Goal: Task Accomplishment & Management: Use online tool/utility

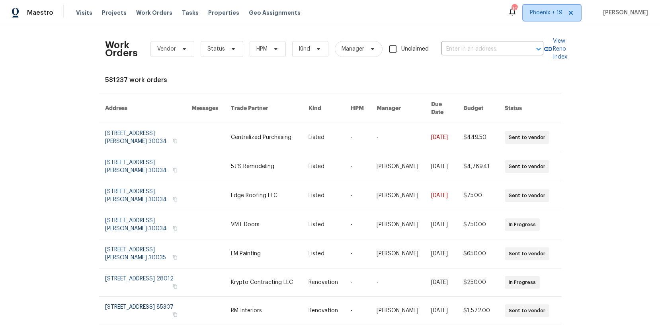
click at [561, 15] on span "Phoenix + 19" at bounding box center [546, 13] width 33 height 8
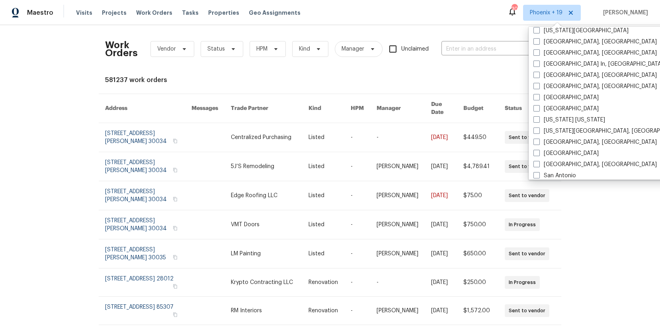
scroll to position [461, 0]
click at [563, 74] on label "[GEOGRAPHIC_DATA], [GEOGRAPHIC_DATA]" at bounding box center [594, 76] width 123 height 8
click at [538, 74] on input "[GEOGRAPHIC_DATA], [GEOGRAPHIC_DATA]" at bounding box center [535, 74] width 5 height 5
checkbox input "true"
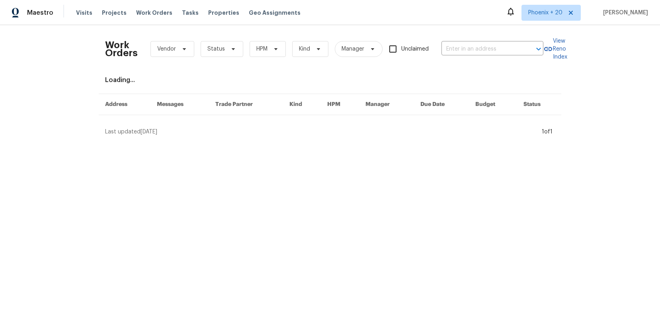
click at [482, 40] on div "Work Orders Vendor Status HPM Kind Manager Unclaimed ​" at bounding box center [324, 48] width 438 height 35
click at [547, 12] on span "Phoenix + 20" at bounding box center [545, 13] width 34 height 8
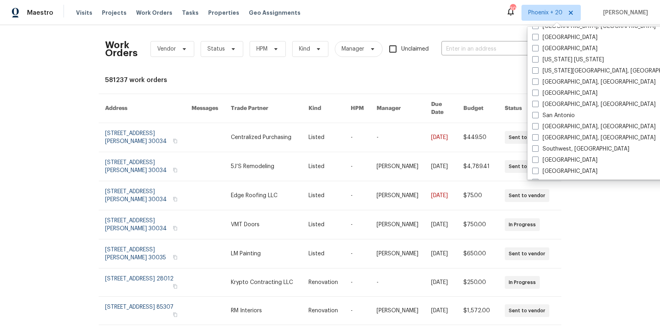
scroll to position [504, 0]
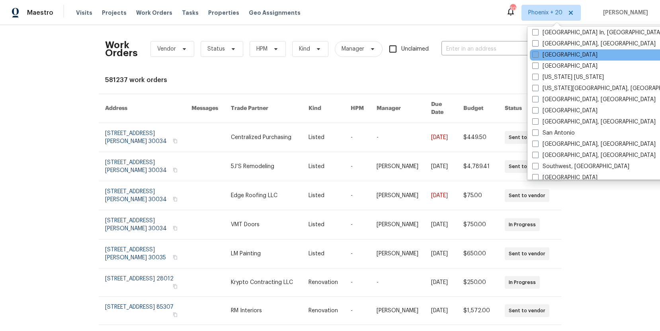
click at [551, 53] on label "[GEOGRAPHIC_DATA]" at bounding box center [564, 55] width 65 height 8
click at [537, 53] on input "[GEOGRAPHIC_DATA]" at bounding box center [534, 53] width 5 height 5
checkbox input "true"
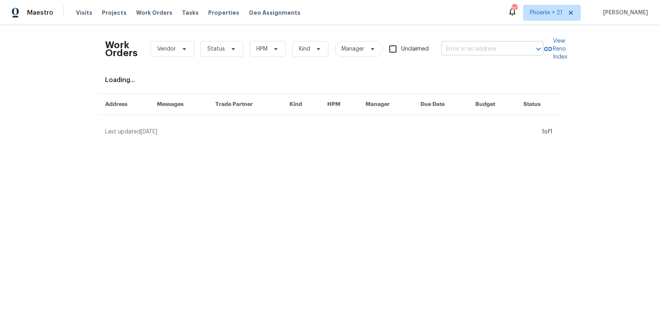
drag, startPoint x: 495, startPoint y: 42, endPoint x: 497, endPoint y: 47, distance: 5.5
click at [495, 42] on div "Work Orders Vendor Status HPM Kind Manager Unclaimed ​" at bounding box center [324, 48] width 438 height 35
click at [497, 47] on input "text" at bounding box center [481, 49] width 80 height 12
paste input "4430 McColl Dr, Savage, MN 55378"
type input "4430 McColl Dr, Savage, MN 55378"
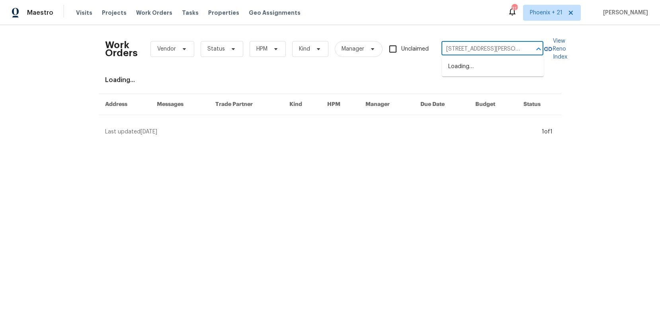
scroll to position [0, 18]
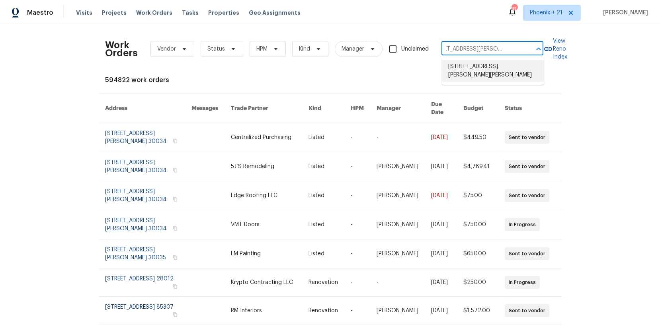
click at [487, 64] on li "4430 McColl Dr, Savage, MN 55378" at bounding box center [493, 70] width 102 height 21
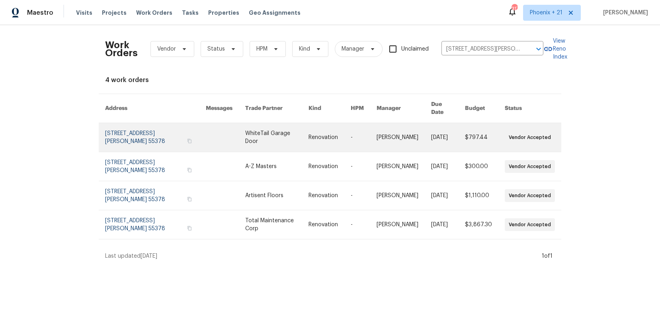
click at [264, 131] on link at bounding box center [276, 137] width 63 height 29
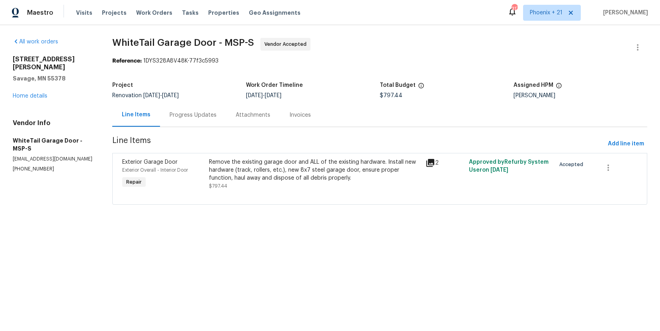
click at [35, 84] on div "4430 McColl Dr Savage, MN 55378 Home details" at bounding box center [53, 77] width 80 height 45
click at [34, 84] on div "4430 McColl Dr Savage, MN 55378 Home details" at bounding box center [53, 77] width 80 height 45
click at [34, 93] on link "Home details" at bounding box center [30, 96] width 35 height 6
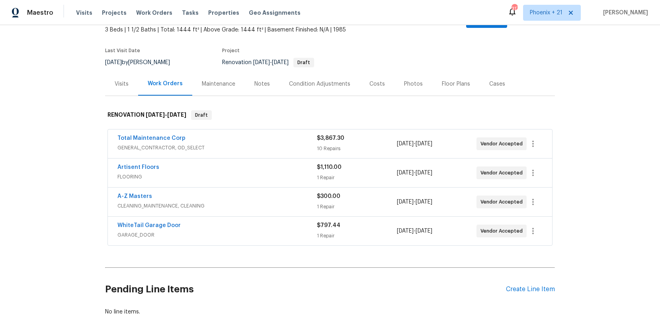
scroll to position [88, 0]
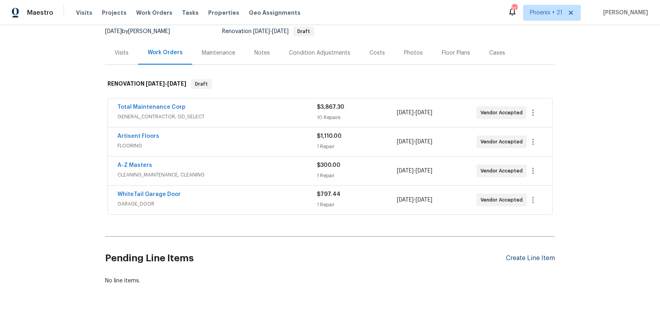
click at [519, 245] on div "Pending Line Items Create Line Item" at bounding box center [330, 258] width 450 height 37
click at [522, 254] on div "Create Line Item" at bounding box center [530, 258] width 49 height 8
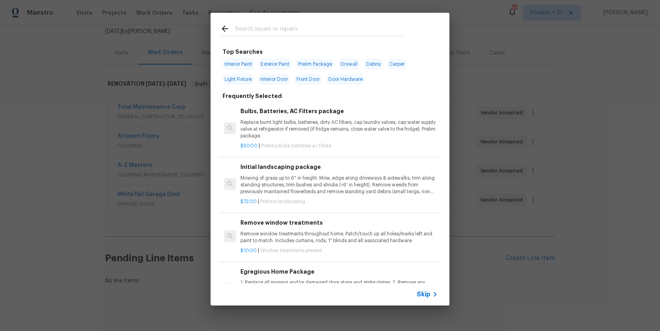
click at [307, 32] on input "text" at bounding box center [319, 30] width 169 height 12
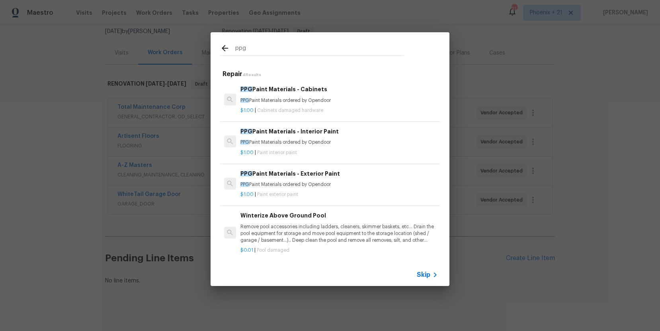
type input "ppg"
click at [370, 140] on p "PPG Paint Materials ordered by Opendoor" at bounding box center [338, 142] width 197 height 7
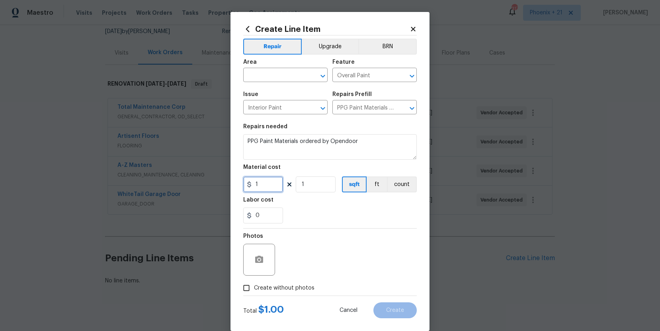
click at [256, 181] on input "1" at bounding box center [263, 184] width 40 height 16
drag, startPoint x: 264, startPoint y: 185, endPoint x: 253, endPoint y: 185, distance: 10.7
click at [254, 185] on input "1" at bounding box center [263, 184] width 40 height 16
type input "205.43"
click at [262, 75] on input "text" at bounding box center [274, 76] width 62 height 12
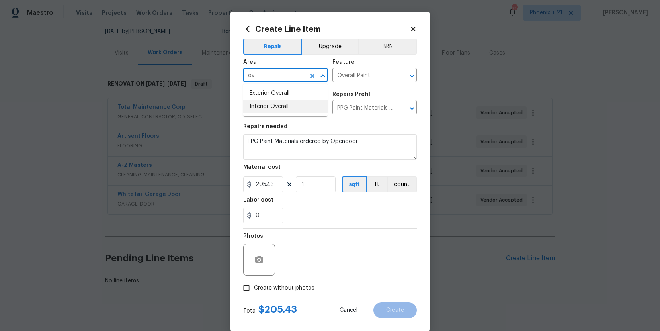
click at [288, 101] on li "Interior Overall" at bounding box center [285, 106] width 84 height 13
type input "Interior Overall"
click at [294, 278] on div "Photos" at bounding box center [329, 254] width 173 height 52
drag, startPoint x: 299, startPoint y: 282, endPoint x: 305, endPoint y: 280, distance: 6.2
click at [299, 283] on label "Create without photos" at bounding box center [277, 287] width 76 height 15
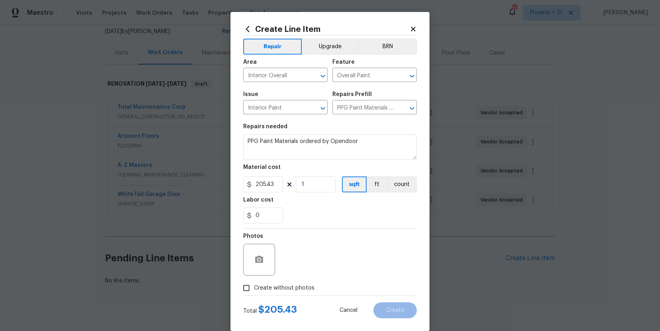
click at [254, 283] on input "Create without photos" at bounding box center [246, 287] width 15 height 15
checkbox input "true"
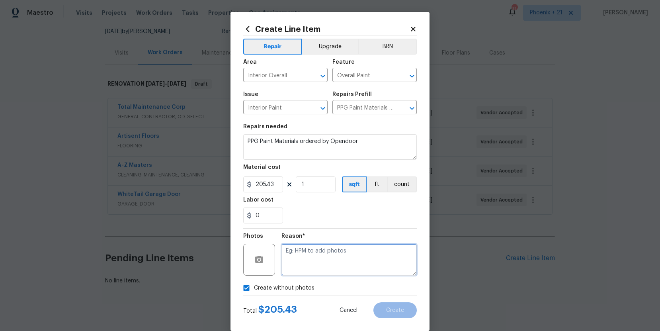
click at [313, 269] on textarea at bounding box center [348, 259] width 135 height 32
type textarea "NA"
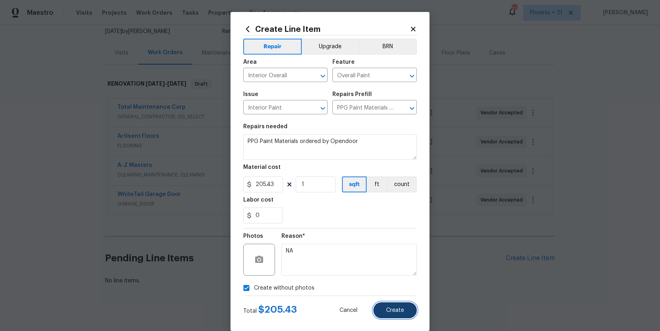
click at [380, 310] on button "Create" at bounding box center [394, 310] width 43 height 16
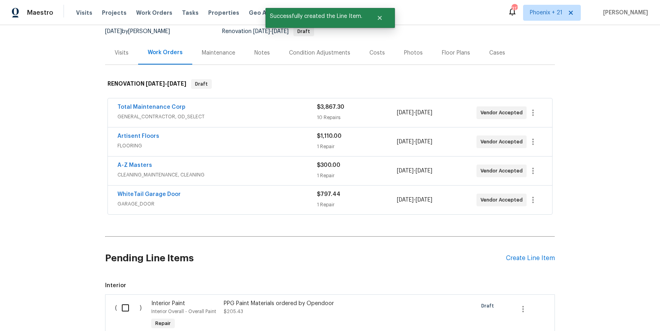
scroll to position [178, 0]
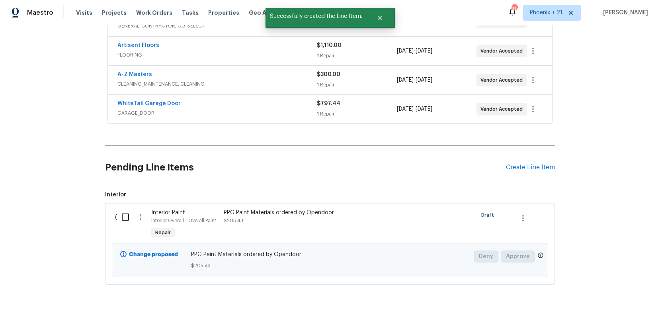
drag, startPoint x: 137, startPoint y: 198, endPoint x: 131, endPoint y: 201, distance: 6.9
click at [136, 206] on div "( )" at bounding box center [131, 224] width 36 height 37
click at [131, 208] on input "checkbox" at bounding box center [128, 216] width 23 height 17
checkbox input "true"
click at [625, 308] on span "Create Work Order" at bounding box center [614, 311] width 53 height 10
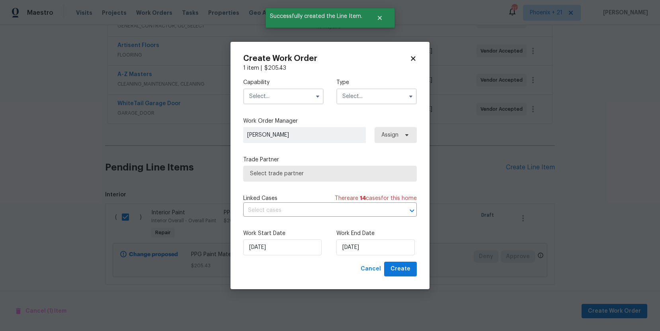
drag, startPoint x: 316, startPoint y: 101, endPoint x: 307, endPoint y: 103, distance: 9.8
click at [316, 101] on span at bounding box center [318, 96] width 12 height 12
drag, startPoint x: 295, startPoint y: 98, endPoint x: 294, endPoint y: 102, distance: 4.2
click at [294, 99] on input "text" at bounding box center [283, 96] width 80 height 16
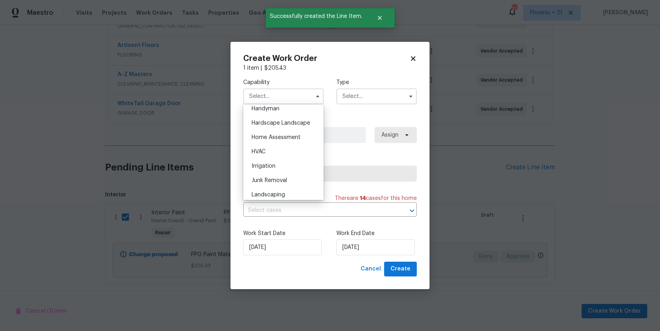
scroll to position [659, 0]
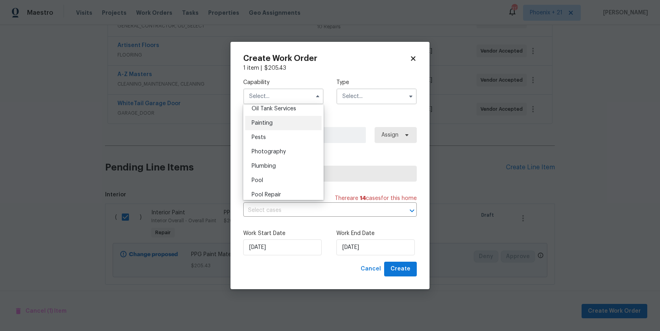
click at [295, 127] on div "Painting" at bounding box center [283, 123] width 76 height 14
type input "Painting"
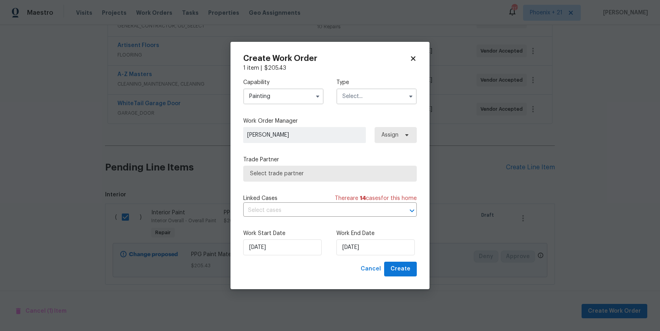
click at [372, 100] on input "text" at bounding box center [376, 96] width 80 height 16
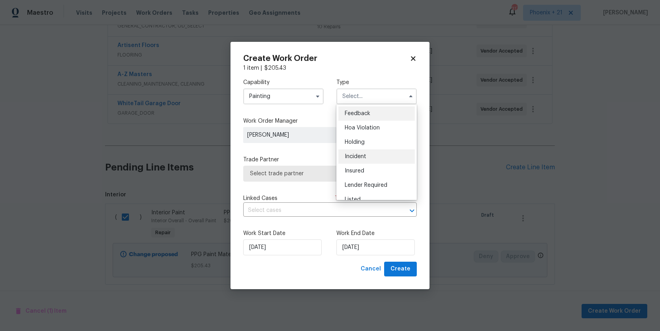
scroll to position [181, 0]
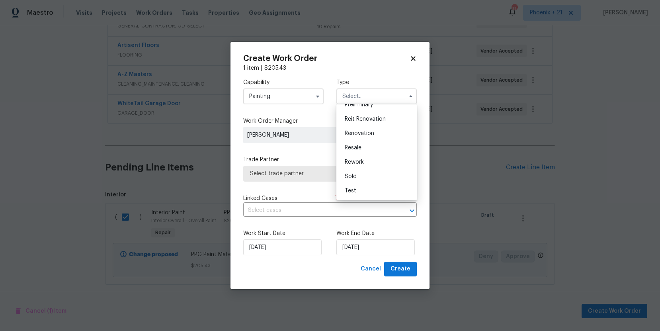
drag, startPoint x: 363, startPoint y: 131, endPoint x: 395, endPoint y: 131, distance: 31.8
click at [363, 131] on span "Renovation" at bounding box center [359, 134] width 29 height 6
type input "Renovation"
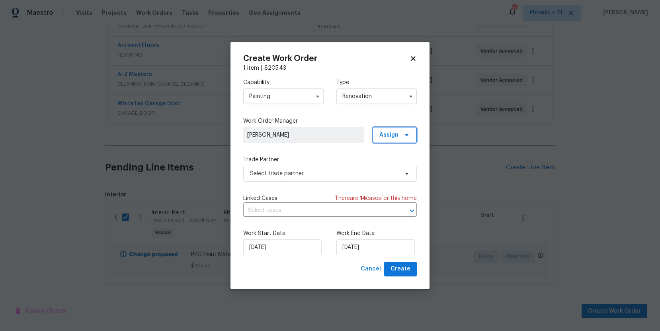
drag, startPoint x: 395, startPoint y: 131, endPoint x: 395, endPoint y: 145, distance: 14.7
click at [395, 131] on span "Assign" at bounding box center [388, 135] width 19 height 8
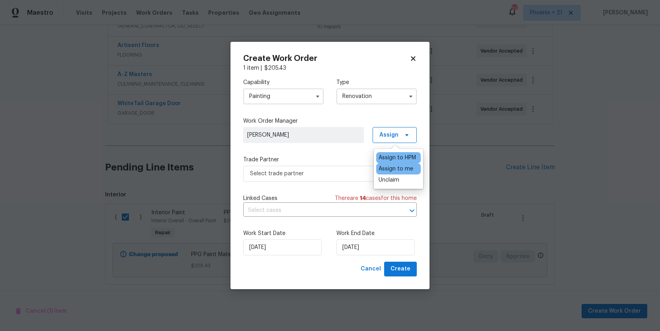
click at [395, 169] on div "Assign to me" at bounding box center [395, 169] width 35 height 8
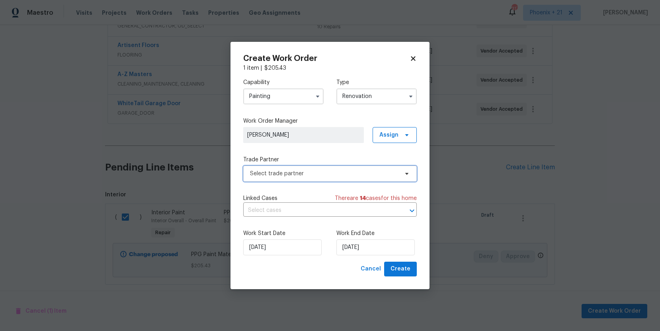
click at [339, 173] on span "Select trade partner" at bounding box center [324, 173] width 148 height 8
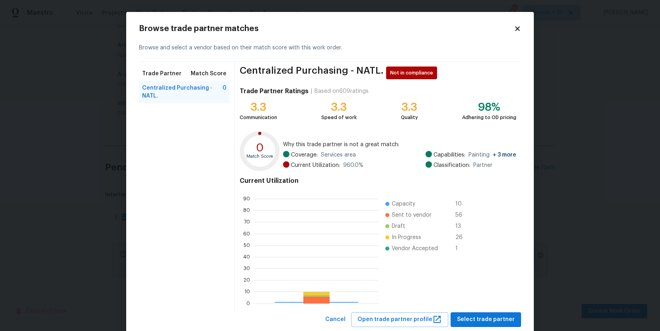
scroll to position [111, 125]
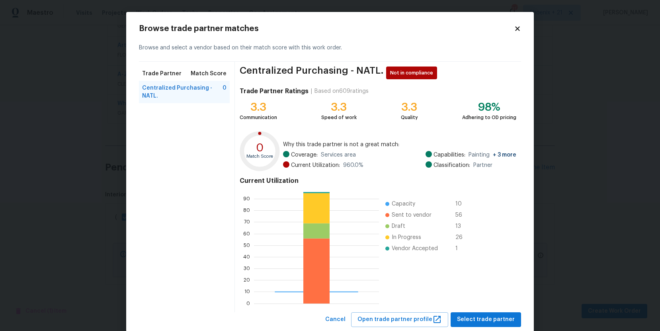
click at [479, 311] on div "Centralized Purchasing - NATL. Not in compliance Trade Partner Ratings | Based …" at bounding box center [378, 187] width 286 height 250
click at [482, 314] on span "Select trade partner" at bounding box center [486, 319] width 58 height 10
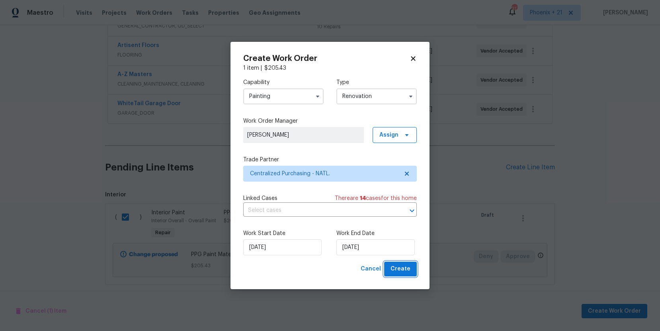
click at [409, 271] on span "Create" at bounding box center [400, 269] width 20 height 10
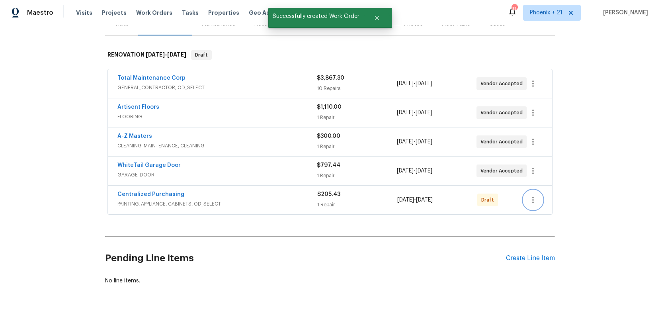
click at [530, 197] on button "button" at bounding box center [532, 199] width 19 height 19
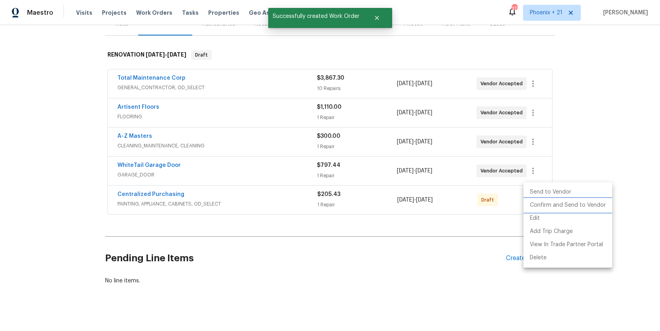
click at [531, 207] on li "Confirm and Send to Vendor" at bounding box center [567, 205] width 89 height 13
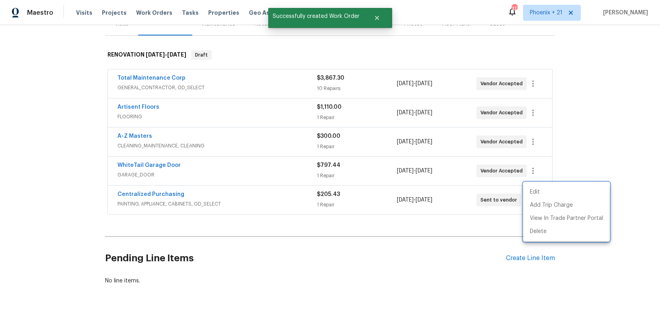
drag, startPoint x: 257, startPoint y: 193, endPoint x: 203, endPoint y: 192, distance: 54.1
click at [249, 193] on div at bounding box center [330, 165] width 660 height 331
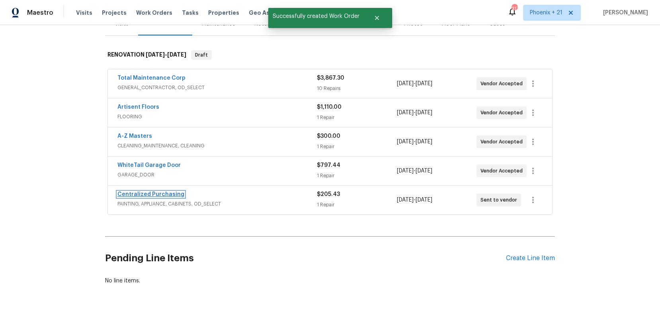
click at [175, 190] on span "Centralized Purchasing" at bounding box center [150, 194] width 67 height 8
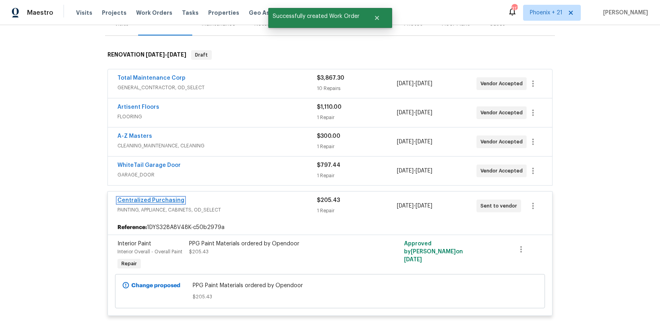
click at [173, 197] on link "Centralized Purchasing" at bounding box center [150, 200] width 67 height 6
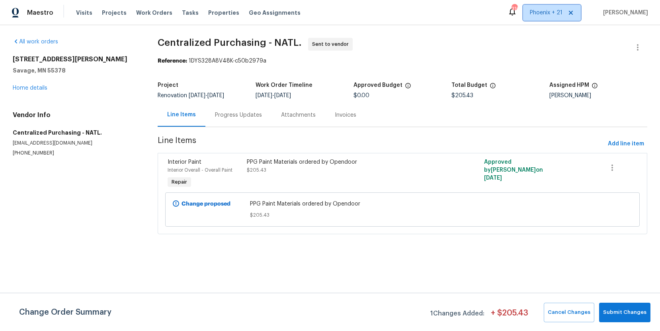
click at [545, 18] on span "Phoenix + 21" at bounding box center [552, 13] width 58 height 16
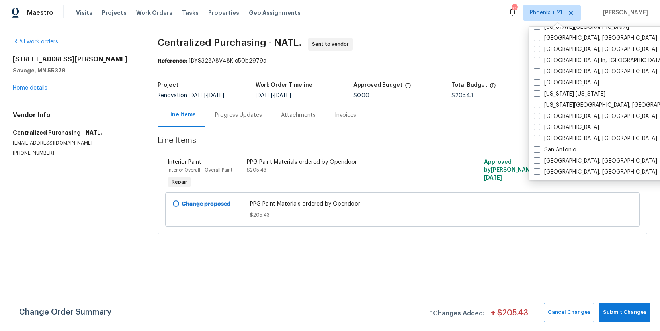
scroll to position [533, 0]
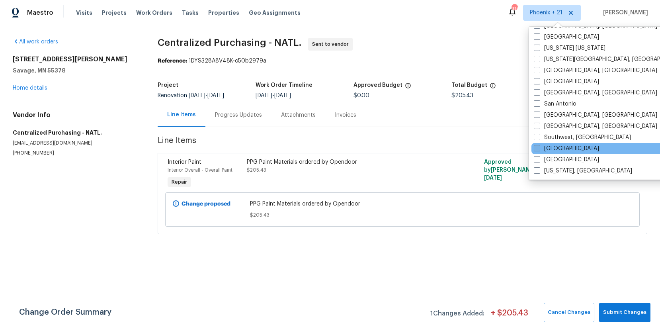
click at [547, 147] on label "[GEOGRAPHIC_DATA]" at bounding box center [566, 148] width 65 height 8
click at [539, 147] on input "[GEOGRAPHIC_DATA]" at bounding box center [536, 146] width 5 height 5
checkbox input "true"
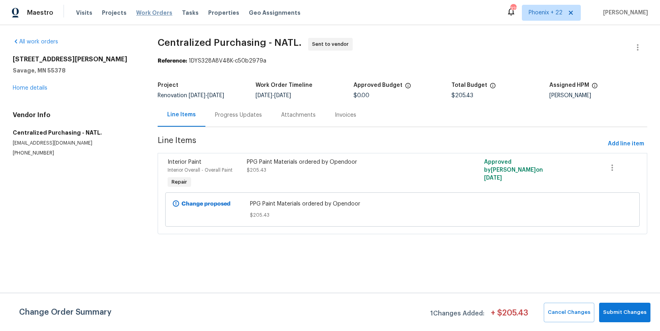
drag, startPoint x: 132, startPoint y: 1, endPoint x: 145, endPoint y: 14, distance: 17.7
click at [132, 2] on div "Maestro Visits Projects Work Orders Tasks Properties Geo Assignments 328 Phoeni…" at bounding box center [330, 12] width 660 height 25
drag, startPoint x: 145, startPoint y: 14, endPoint x: 179, endPoint y: 18, distance: 34.5
click at [145, 14] on span "Work Orders" at bounding box center [154, 13] width 36 height 8
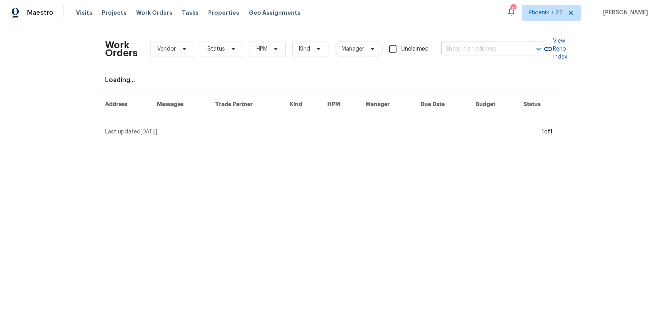
click at [487, 47] on input "text" at bounding box center [481, 49] width 80 height 12
paste input "[STREET_ADDRESS][PERSON_NAME]"
type input "[STREET_ADDRESS][PERSON_NAME]"
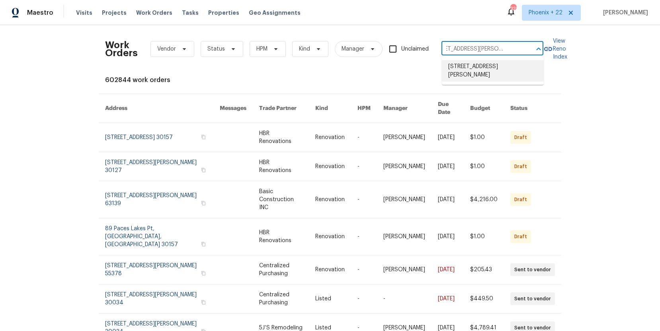
click at [486, 66] on li "[STREET_ADDRESS][PERSON_NAME]" at bounding box center [493, 70] width 102 height 21
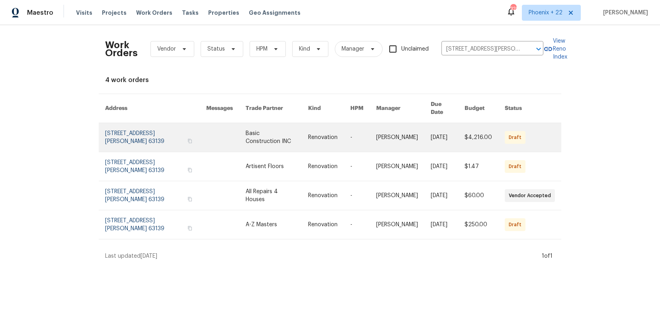
click at [248, 133] on link at bounding box center [276, 137] width 62 height 29
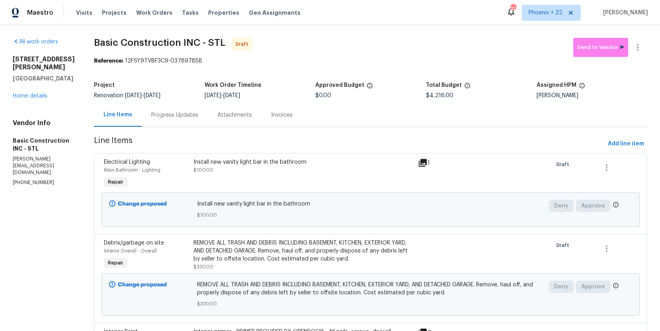
click at [39, 82] on h5 "[GEOGRAPHIC_DATA]" at bounding box center [44, 78] width 62 height 8
click at [36, 100] on div "5040 Parker Ave Saint Louis, MO 63139 Home details" at bounding box center [44, 77] width 62 height 45
click at [37, 99] on link "Home details" at bounding box center [30, 96] width 35 height 6
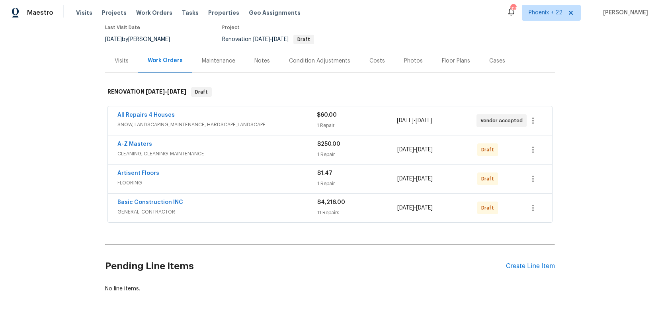
scroll to position [88, 0]
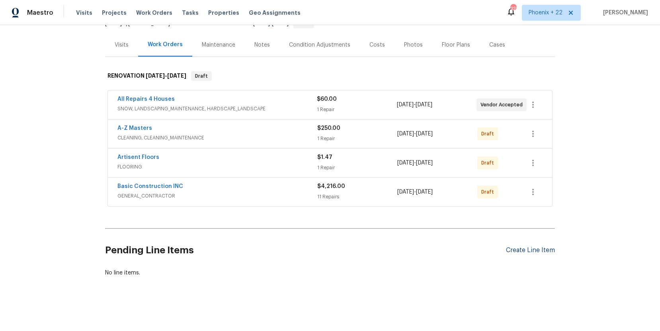
click at [515, 253] on div "Create Line Item" at bounding box center [530, 250] width 49 height 8
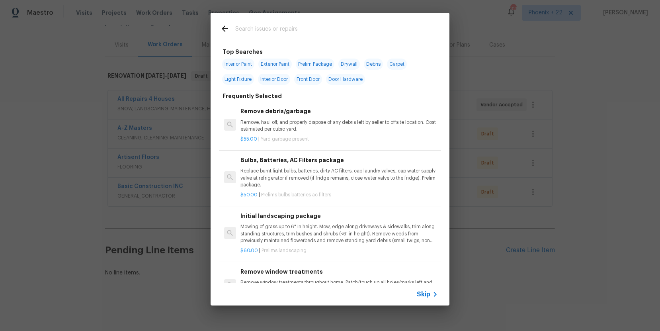
click at [264, 31] on input "text" at bounding box center [319, 30] width 169 height 12
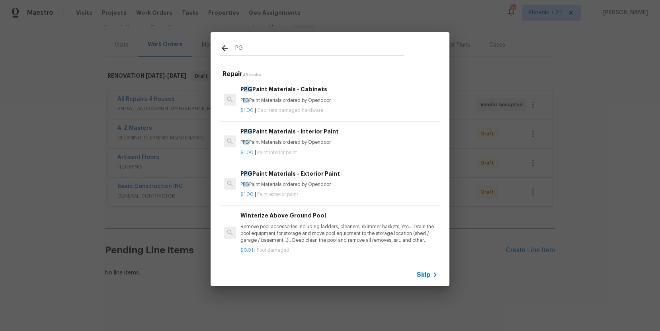
type input "PG"
click at [341, 148] on div "$1.00 | Paint interior paint" at bounding box center [338, 151] width 197 height 10
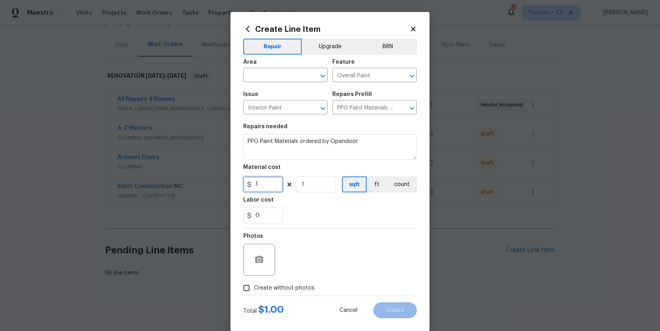
click at [263, 184] on input "1" at bounding box center [263, 184] width 40 height 16
drag, startPoint x: 263, startPoint y: 184, endPoint x: 247, endPoint y: 183, distance: 15.6
click at [247, 183] on div "1" at bounding box center [263, 184] width 40 height 16
type input "547.63"
click at [271, 72] on input "text" at bounding box center [274, 76] width 62 height 12
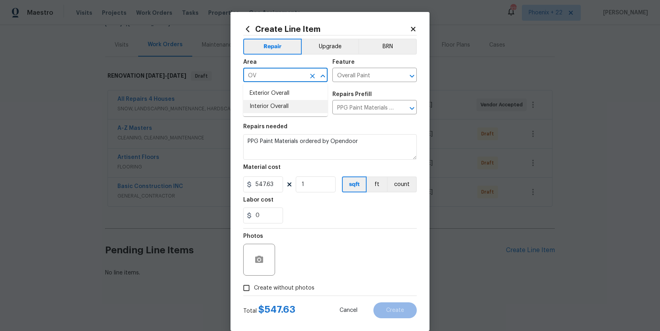
click at [277, 107] on li "Interior Overall" at bounding box center [285, 106] width 84 height 13
type input "Interior Overall"
click at [305, 284] on span "Create without photos" at bounding box center [284, 288] width 60 height 8
click at [254, 283] on input "Create without photos" at bounding box center [246, 287] width 15 height 15
checkbox input "true"
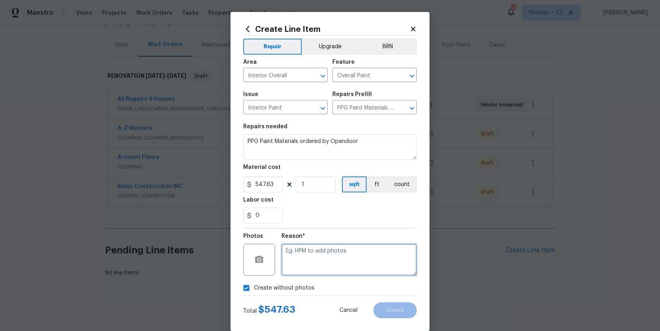
click at [318, 272] on textarea at bounding box center [348, 259] width 135 height 32
click at [323, 243] on textarea "NA" at bounding box center [348, 259] width 135 height 32
type textarea "NA"
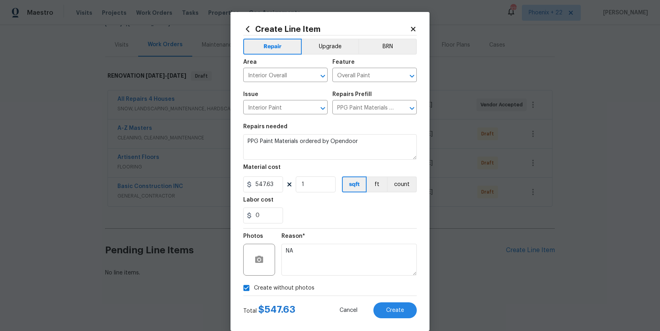
click at [327, 227] on section "Repairs needed PPG Paint Materials ordered by Opendoor Material cost 547.63 1 s…" at bounding box center [329, 173] width 173 height 109
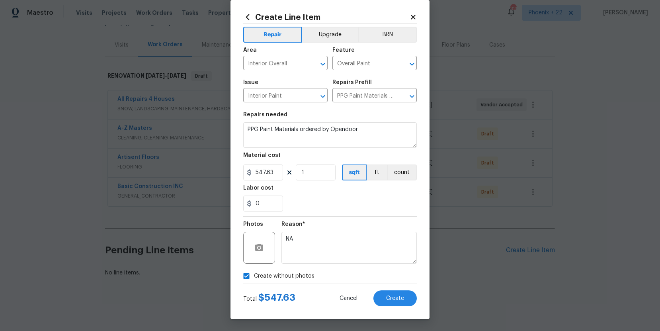
click at [413, 312] on div "Create Line Item Repair Upgrade BRN Area Interior Overall ​ Feature Overall Pai…" at bounding box center [329, 159] width 199 height 319
click at [408, 304] on button "Create" at bounding box center [394, 298] width 43 height 16
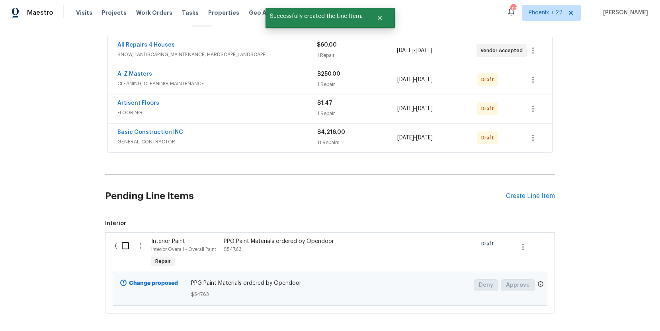
scroll to position [178, 0]
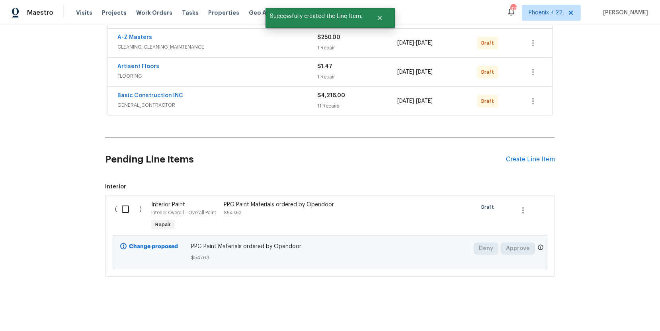
click at [133, 210] on input "checkbox" at bounding box center [128, 209] width 23 height 17
checkbox input "true"
click at [595, 307] on span "Create Work Order" at bounding box center [614, 311] width 53 height 10
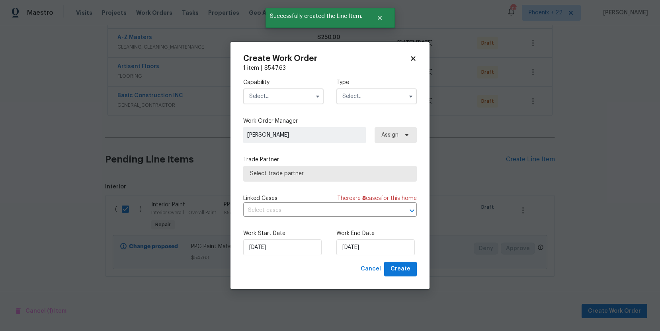
click at [269, 105] on div "Capability Type" at bounding box center [329, 91] width 173 height 39
click at [269, 102] on input "text" at bounding box center [283, 96] width 80 height 16
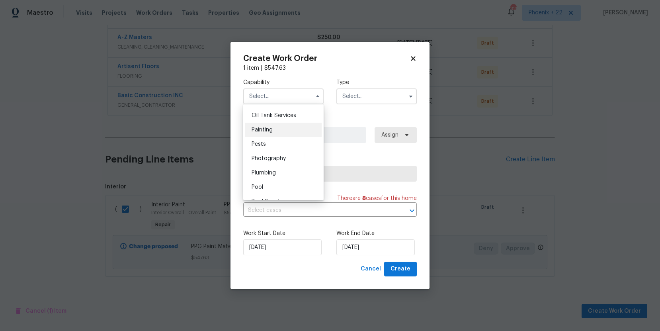
scroll to position [652, 0]
click at [281, 131] on div "Painting" at bounding box center [283, 130] width 76 height 14
type input "Painting"
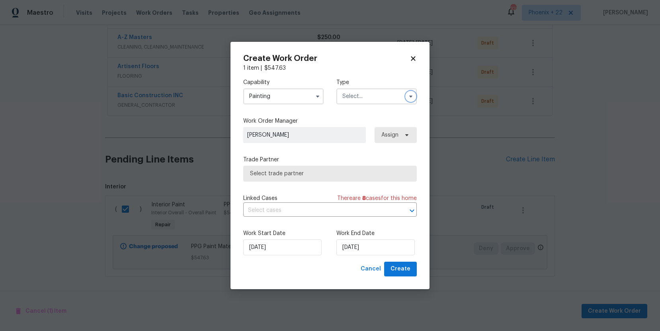
drag, startPoint x: 410, startPoint y: 99, endPoint x: 406, endPoint y: 99, distance: 4.1
click at [408, 99] on button "button" at bounding box center [411, 97] width 10 height 10
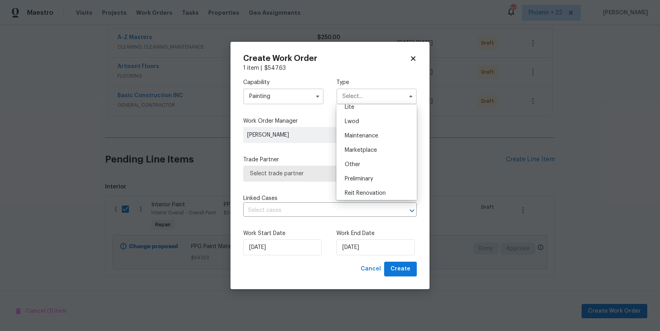
scroll to position [181, 0]
click at [373, 128] on div "Renovation" at bounding box center [376, 133] width 76 height 14
type input "Renovation"
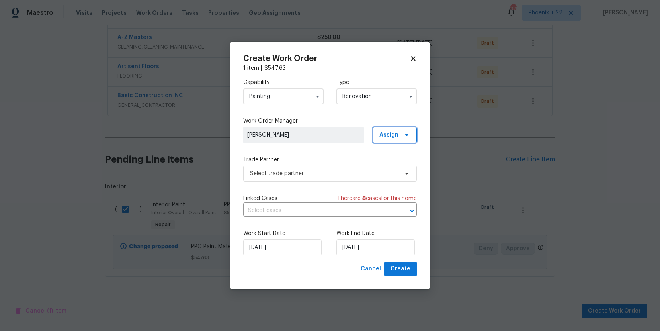
drag, startPoint x: 388, startPoint y: 138, endPoint x: 389, endPoint y: 143, distance: 5.4
click at [388, 139] on span "Assign" at bounding box center [394, 135] width 44 height 16
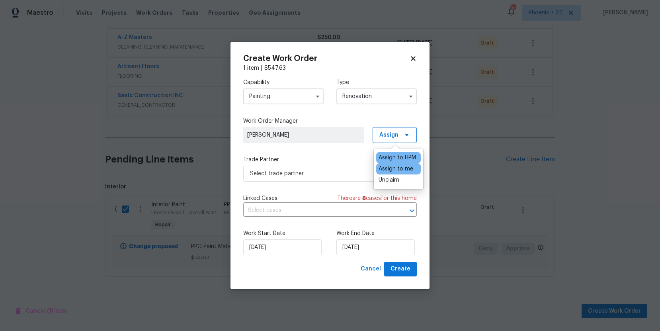
click at [385, 169] on div "Assign to me" at bounding box center [395, 169] width 35 height 8
click at [328, 183] on div "Capability Painting Type Renovation Work Order Manager Stephanie Paul Assign Tr…" at bounding box center [329, 166] width 173 height 189
drag, startPoint x: 328, startPoint y: 182, endPoint x: 326, endPoint y: 178, distance: 4.4
click at [328, 182] on div "Capability Painting Type Renovation Work Order Manager Stephanie Paul Assign Tr…" at bounding box center [329, 166] width 173 height 189
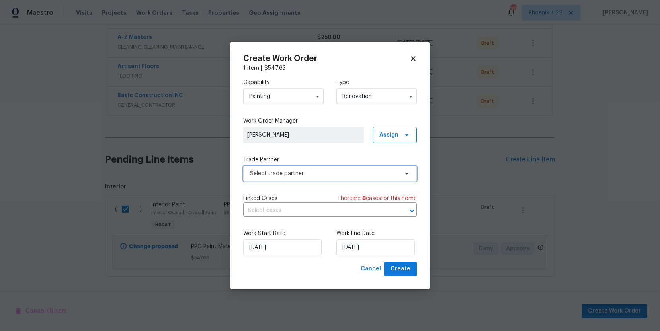
click at [325, 176] on span "Select trade partner" at bounding box center [324, 173] width 148 height 8
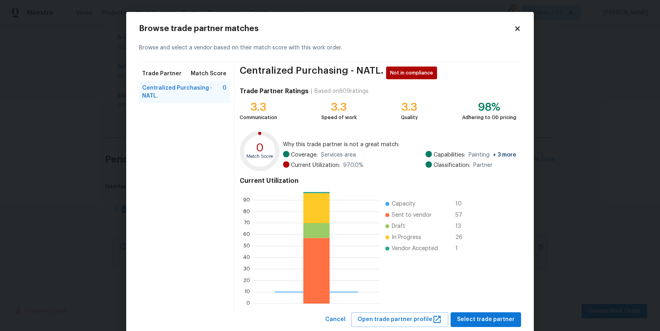
scroll to position [21, 0]
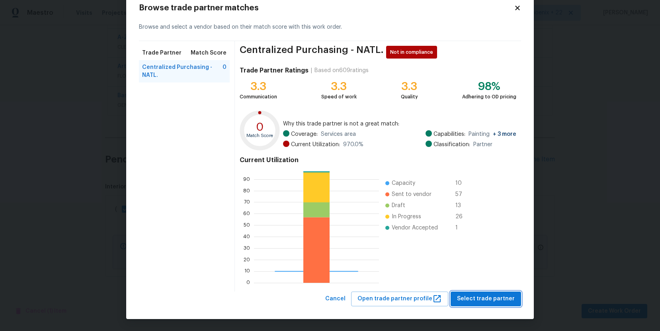
drag, startPoint x: 483, startPoint y: 297, endPoint x: 478, endPoint y: 296, distance: 4.9
click at [481, 296] on span "Select trade partner" at bounding box center [486, 299] width 58 height 10
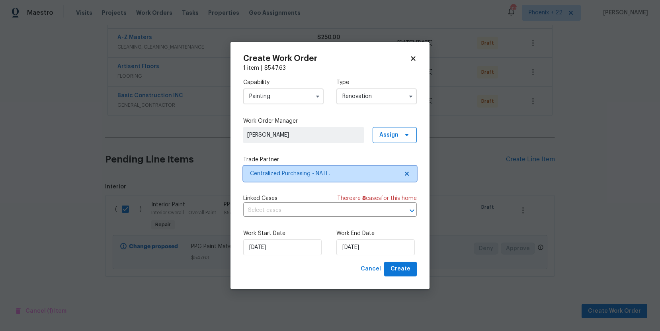
scroll to position [0, 0]
click at [410, 270] on button "Create" at bounding box center [400, 268] width 33 height 15
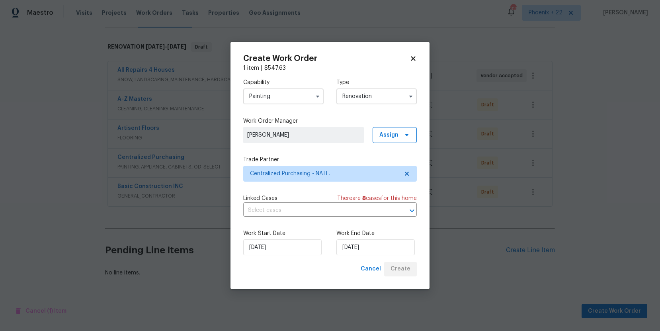
scroll to position [117, 0]
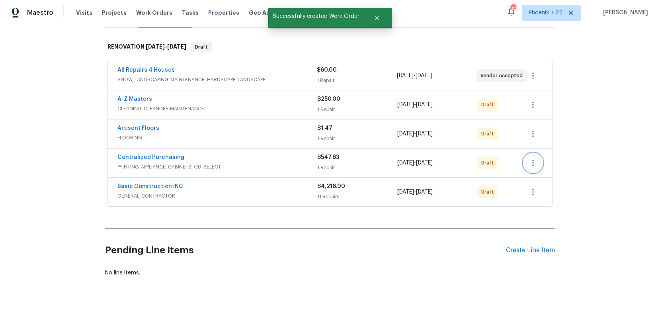
click at [536, 162] on icon "button" at bounding box center [533, 163] width 10 height 10
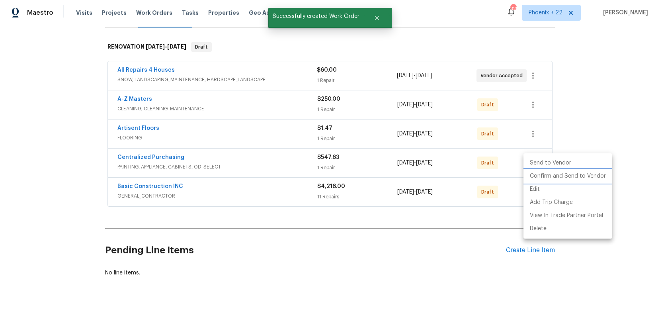
click at [540, 175] on li "Confirm and Send to Vendor" at bounding box center [567, 175] width 89 height 13
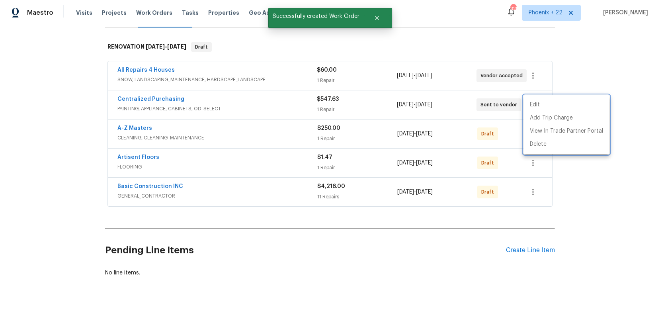
drag, startPoint x: 161, startPoint y: 103, endPoint x: 156, endPoint y: 101, distance: 5.3
click at [161, 103] on div at bounding box center [330, 165] width 660 height 331
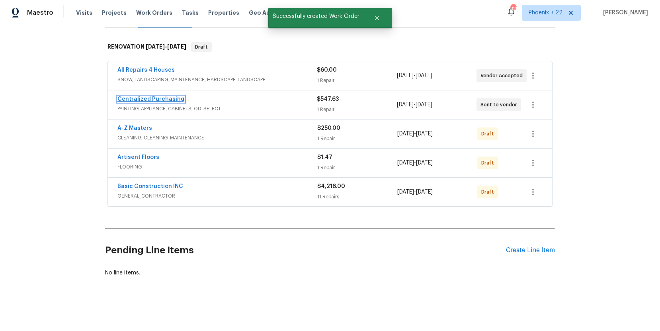
click at [156, 100] on link "Centralized Purchasing" at bounding box center [150, 99] width 67 height 6
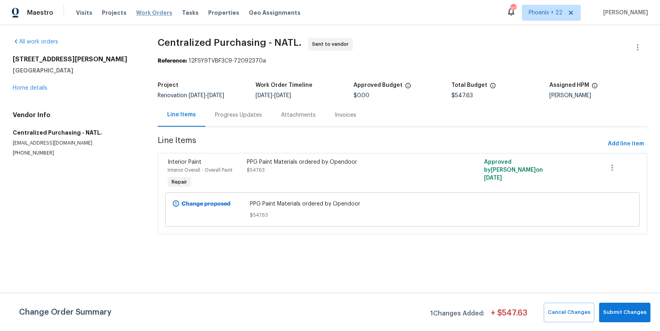
click at [140, 10] on span "Work Orders" at bounding box center [154, 13] width 36 height 8
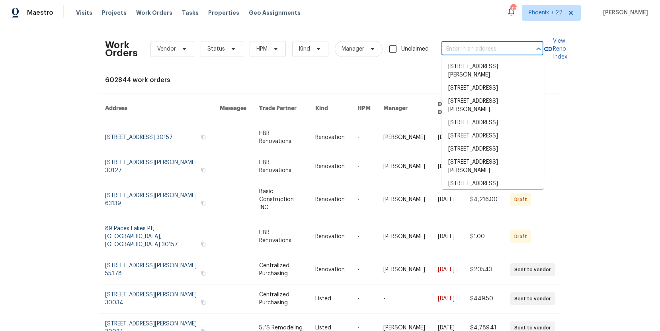
click at [473, 47] on input "text" at bounding box center [481, 49] width 80 height 12
paste input "https://maestro.ops.opendoor.com/work-orders/72092370-a360-45a6-bfdd-21cf8de39d…"
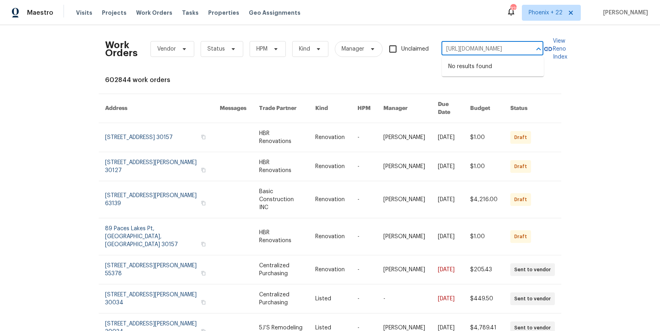
type input "https://maestro.ops.opendoor.com/work-orders/72092370-a360-45a6-bfdd-21cf8de39d…"
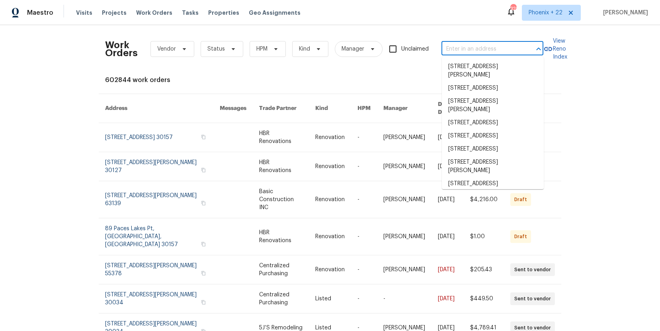
scroll to position [0, 0]
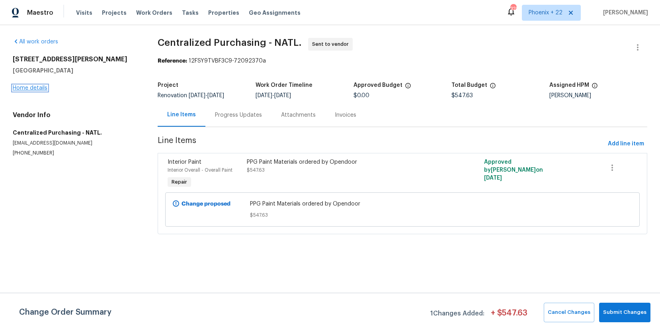
click at [34, 90] on link "Home details" at bounding box center [30, 88] width 35 height 6
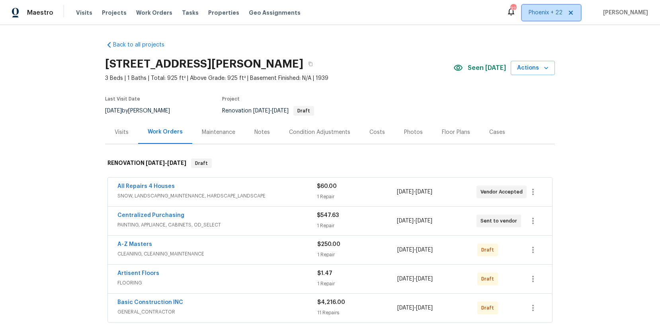
click at [540, 15] on span "Phoenix + 22" at bounding box center [545, 13] width 34 height 8
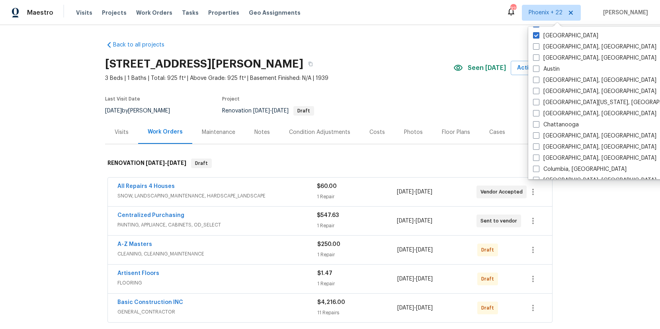
scroll to position [533, 0]
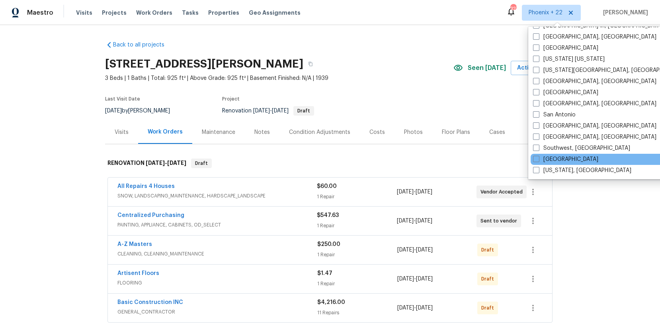
drag, startPoint x: 549, startPoint y: 155, endPoint x: 542, endPoint y: 154, distance: 6.9
click at [549, 156] on label "[GEOGRAPHIC_DATA]" at bounding box center [565, 160] width 65 height 8
click at [538, 156] on input "[GEOGRAPHIC_DATA]" at bounding box center [535, 158] width 5 height 5
checkbox input "true"
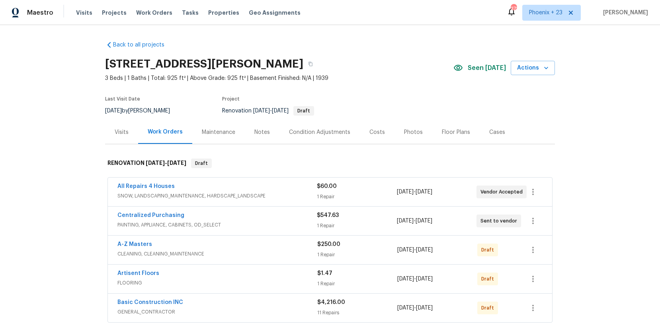
click at [138, 4] on div "Maestro Visits Projects Work Orders Tasks Properties Geo Assignments 372 [GEOGR…" at bounding box center [330, 12] width 660 height 25
drag, startPoint x: 141, startPoint y: 10, endPoint x: 292, endPoint y: 24, distance: 151.4
click at [143, 10] on span "Work Orders" at bounding box center [154, 13] width 36 height 8
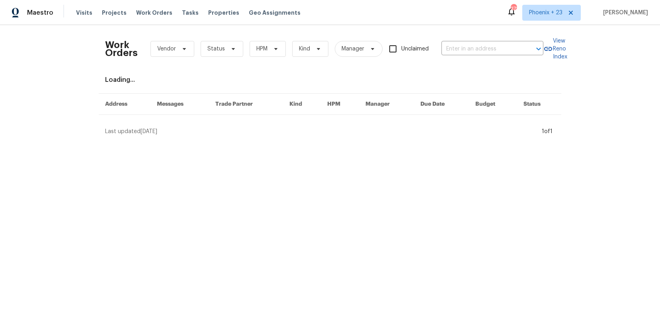
click at [452, 37] on div "Work Orders Vendor Status HPM Kind Manager Unclaimed ​" at bounding box center [324, 48] width 438 height 35
click at [458, 48] on input "text" at bounding box center [481, 49] width 80 height 12
paste input "[STREET_ADDRESS]"
type input "[STREET_ADDRESS]"
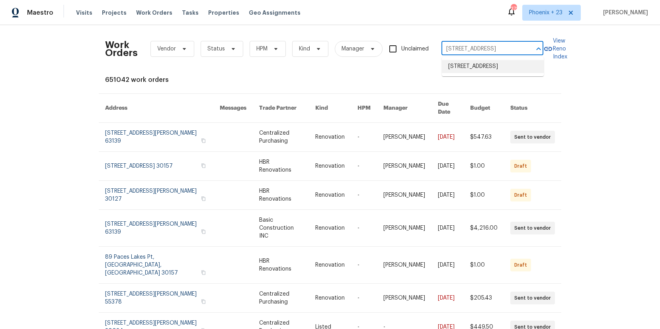
click at [481, 69] on li "[STREET_ADDRESS]" at bounding box center [493, 66] width 102 height 13
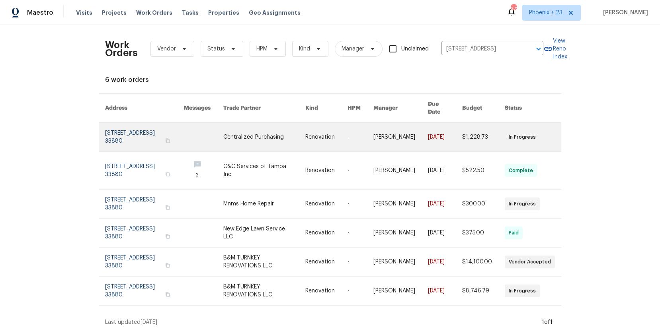
click at [274, 136] on link at bounding box center [264, 137] width 82 height 29
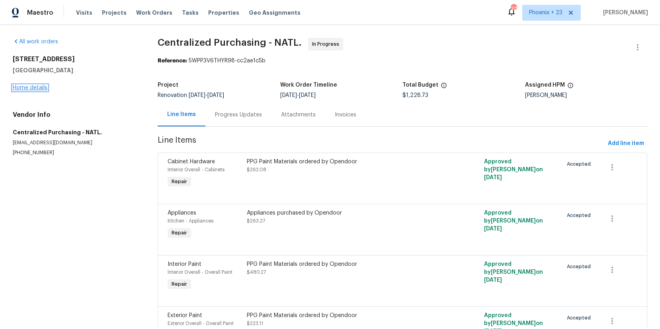
click at [17, 88] on link "Home details" at bounding box center [30, 88] width 35 height 6
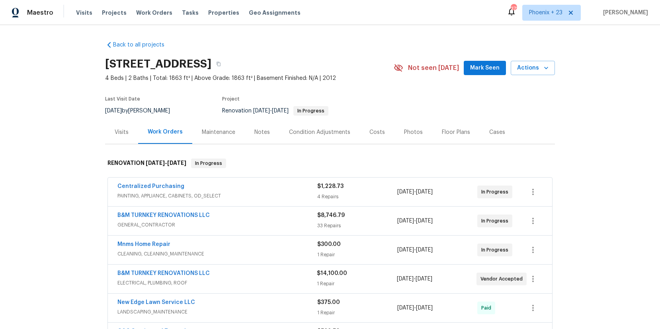
drag, startPoint x: 223, startPoint y: 199, endPoint x: 212, endPoint y: 195, distance: 12.1
click at [223, 199] on span "PAINTING, APPLIANCE, CABINETS, OD_SELECT" at bounding box center [217, 196] width 200 height 8
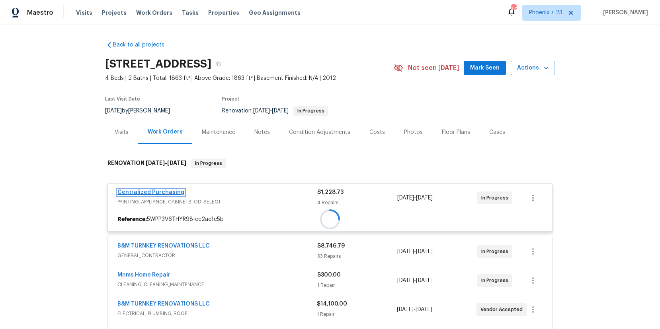
click at [174, 191] on link "Centralized Purchasing" at bounding box center [150, 193] width 67 height 6
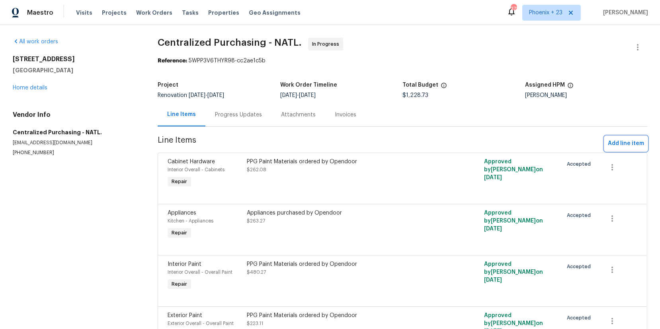
click at [620, 138] on button "Add line item" at bounding box center [625, 143] width 43 height 15
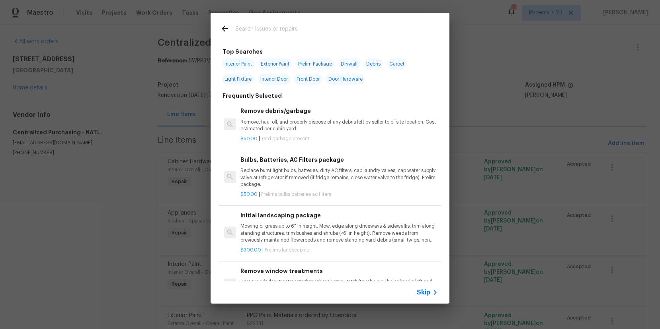
click at [299, 24] on input "text" at bounding box center [319, 30] width 169 height 12
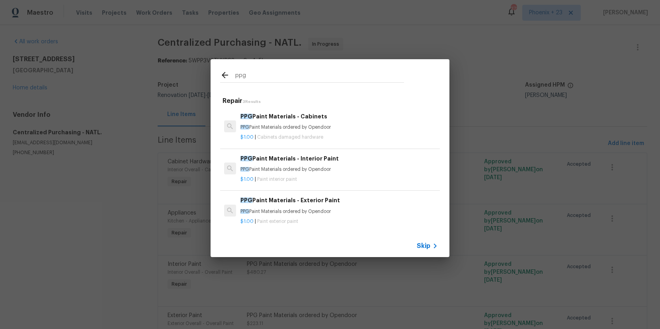
type input "ppg"
click at [364, 210] on p "PPG Paint Materials ordered by Opendoor" at bounding box center [338, 211] width 197 height 7
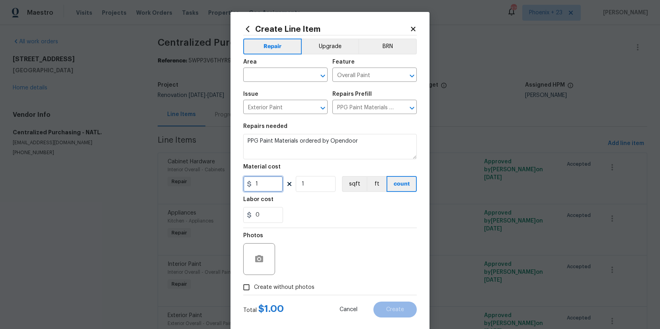
click at [273, 184] on input "1" at bounding box center [263, 184] width 40 height 16
type input "105.67"
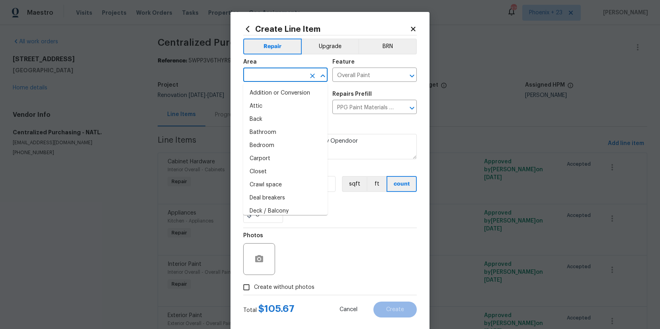
drag, startPoint x: 289, startPoint y: 76, endPoint x: 288, endPoint y: 84, distance: 8.1
click at [289, 77] on input "text" at bounding box center [274, 76] width 62 height 12
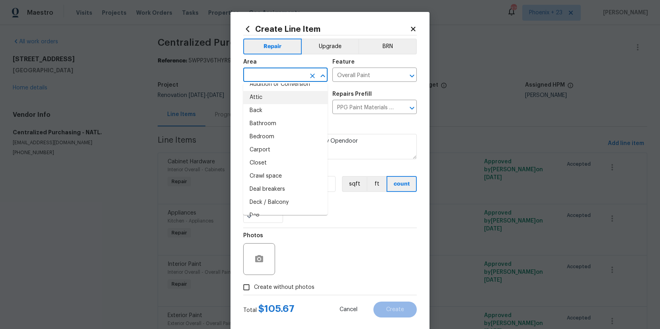
click at [301, 60] on div "Area" at bounding box center [285, 64] width 84 height 10
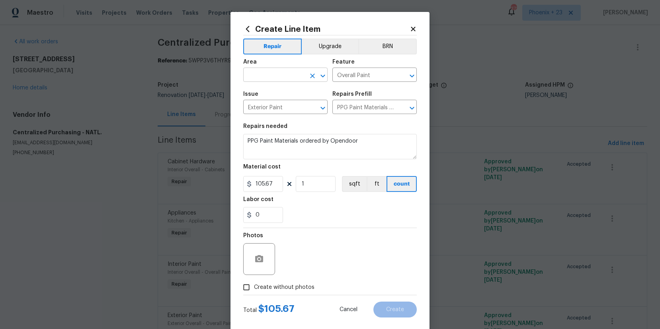
click at [318, 74] on icon "Open" at bounding box center [323, 76] width 10 height 10
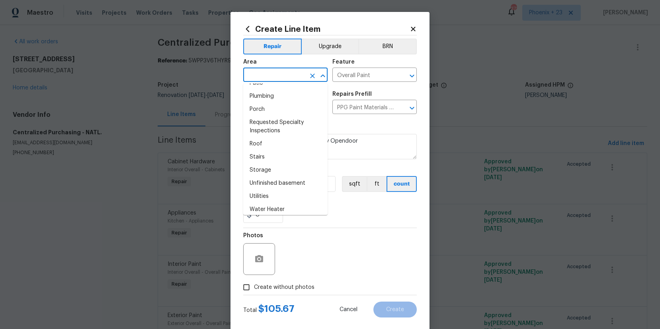
scroll to position [513, 0]
click at [363, 247] on div "Photos" at bounding box center [329, 254] width 173 height 52
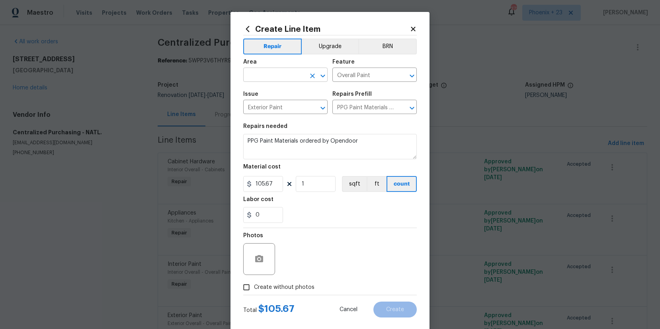
click at [323, 74] on icon "Open" at bounding box center [323, 76] width 10 height 10
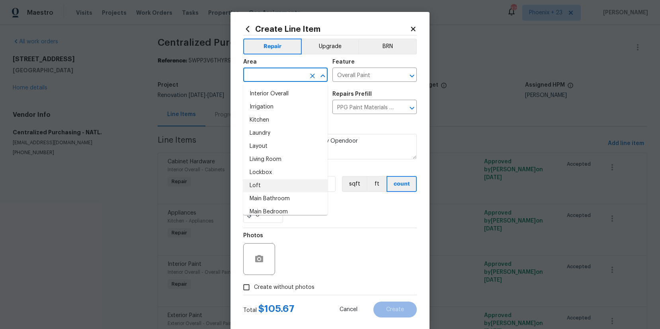
scroll to position [323, 0]
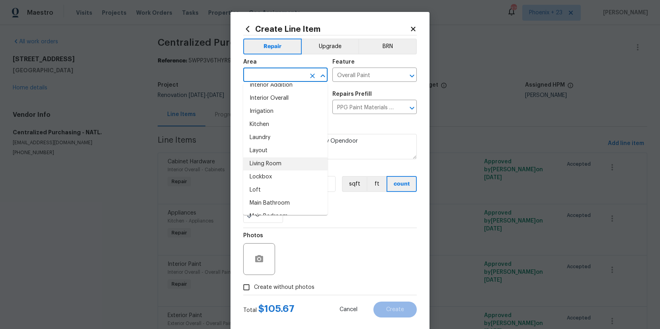
click at [415, 27] on icon at bounding box center [413, 29] width 4 height 4
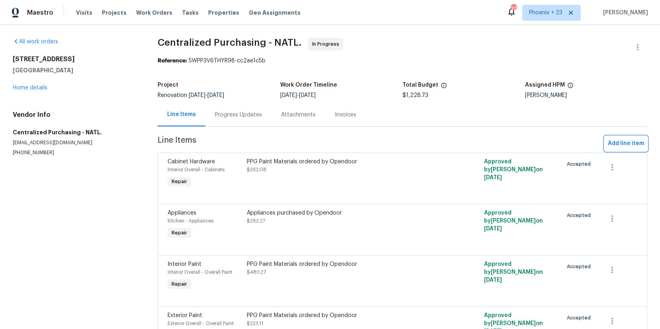
click at [617, 142] on span "Add line item" at bounding box center [626, 144] width 36 height 10
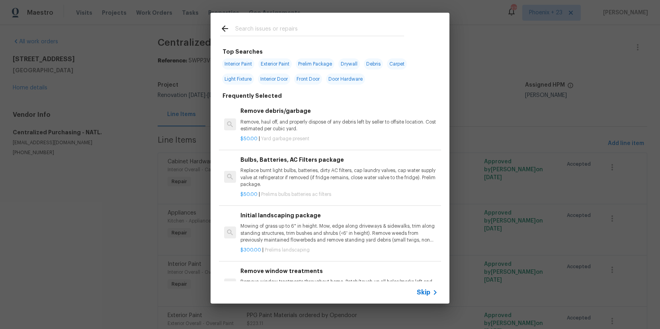
click at [324, 32] on input "text" at bounding box center [319, 30] width 169 height 12
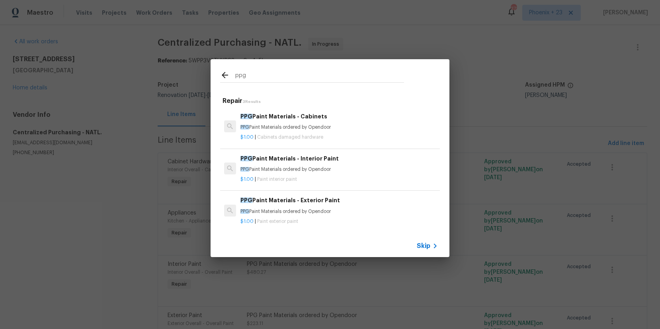
type input "ppg"
click at [366, 205] on h6 "PPG Paint Materials - Exterior Paint" at bounding box center [338, 200] width 197 height 9
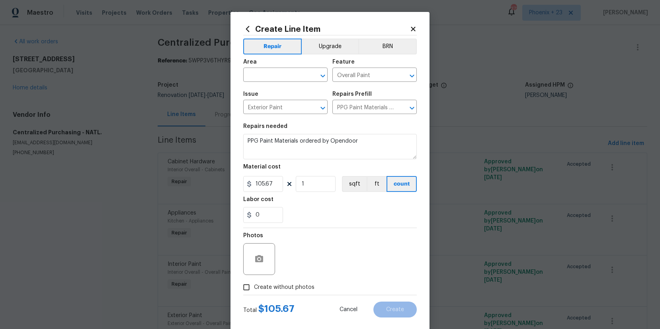
type input "1"
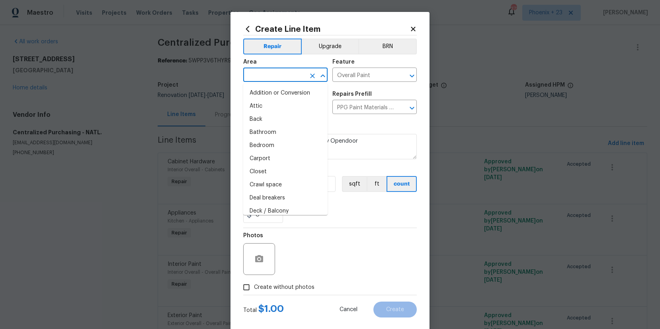
click at [294, 71] on input "text" at bounding box center [274, 76] width 62 height 12
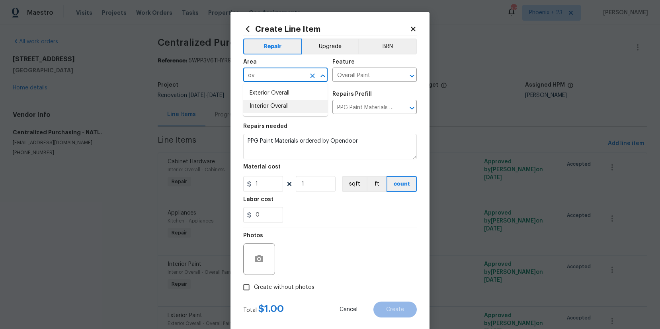
click at [287, 104] on li "Interior Overall" at bounding box center [285, 106] width 84 height 13
type input "Interior Overall"
drag, startPoint x: 301, startPoint y: 288, endPoint x: 303, endPoint y: 283, distance: 5.8
click at [301, 288] on span "Create without photos" at bounding box center [284, 288] width 60 height 8
click at [254, 288] on input "Create without photos" at bounding box center [246, 287] width 15 height 15
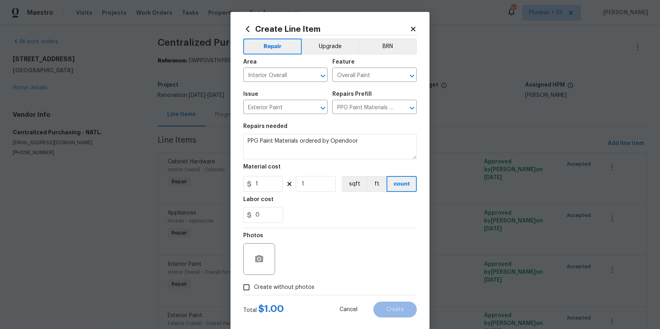
checkbox input "true"
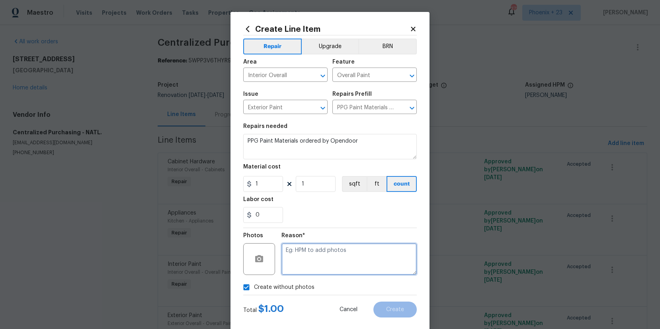
click at [308, 247] on textarea at bounding box center [348, 259] width 135 height 32
type textarea "NA"
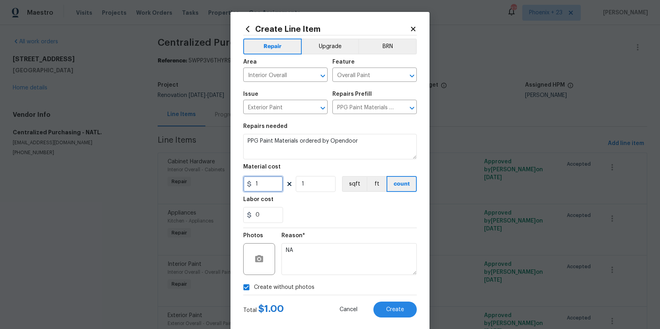
click at [275, 188] on input "1" at bounding box center [263, 184] width 40 height 16
type input "105.67"
click at [399, 316] on button "Create" at bounding box center [394, 310] width 43 height 16
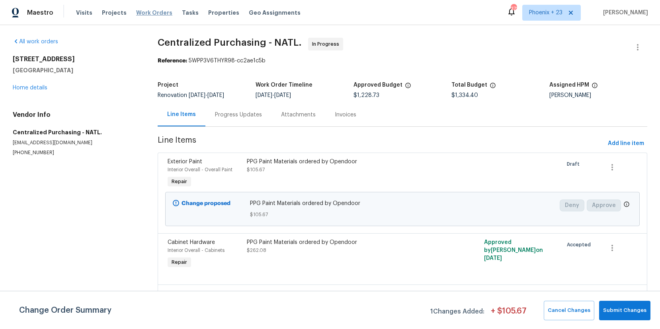
click at [150, 12] on span "Work Orders" at bounding box center [154, 13] width 36 height 8
